Goal: Go to known website: Access a specific website the user already knows

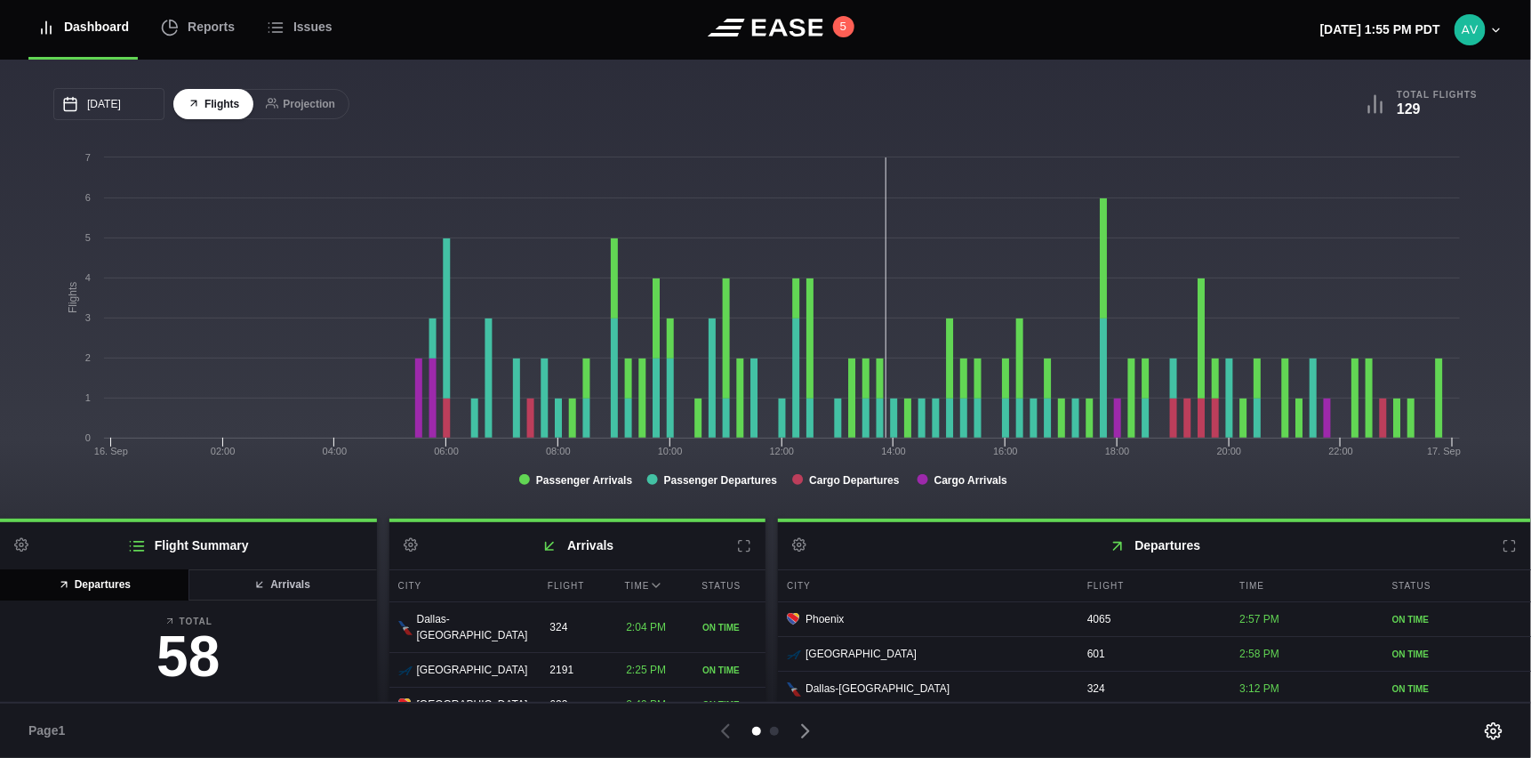
click at [633, 148] on div "09/16/2025 September Sun Mon Tue Wed Thu Fri Sat 31 Sep 1 2 3 4 5 6 7 8 9 10 11…" at bounding box center [765, 296] width 1424 height 416
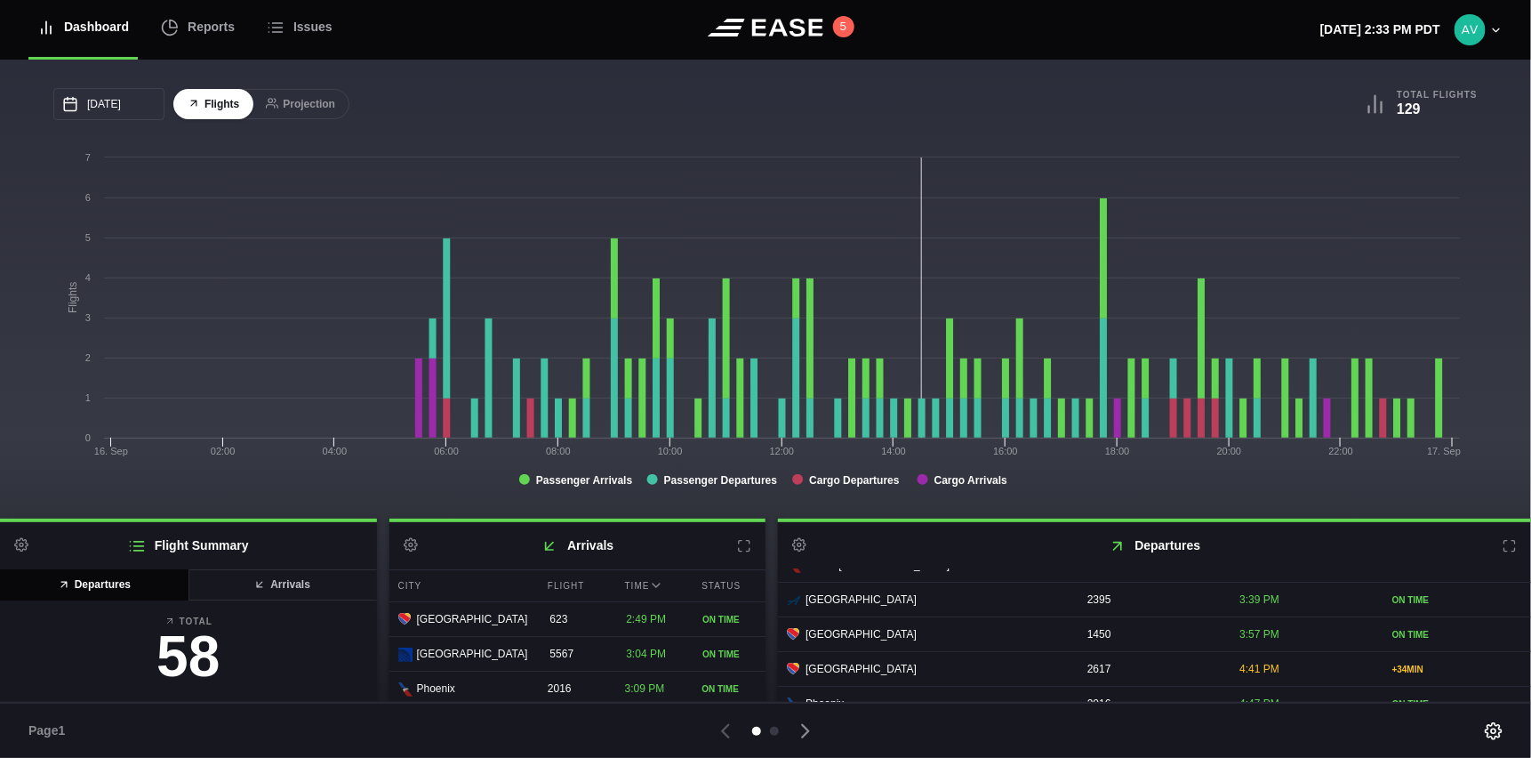
scroll to position [178, 0]
